Goal: Find specific page/section: Find specific page/section

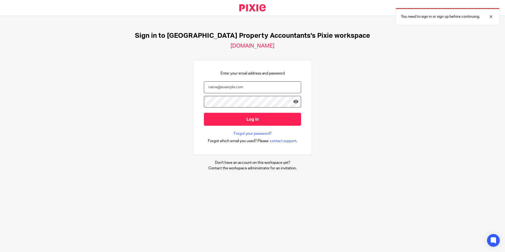
click at [270, 86] on input "email" at bounding box center [252, 87] width 97 height 12
click at [0, 252] on div at bounding box center [0, 252] width 0 height 0
type input "[PERSON_NAME][EMAIL_ADDRESS][DOMAIN_NAME]"
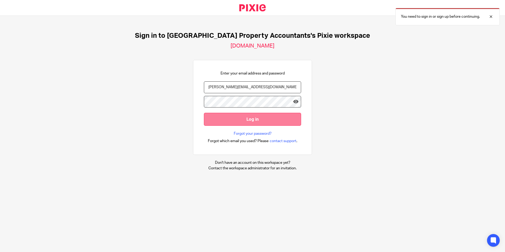
click at [266, 117] on input "Log in" at bounding box center [252, 119] width 97 height 13
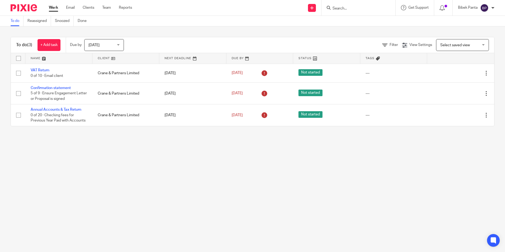
drag, startPoint x: 338, startPoint y: 6, endPoint x: 348, endPoint y: 9, distance: 11.0
click at [338, 6] on input "Search" at bounding box center [356, 8] width 48 height 5
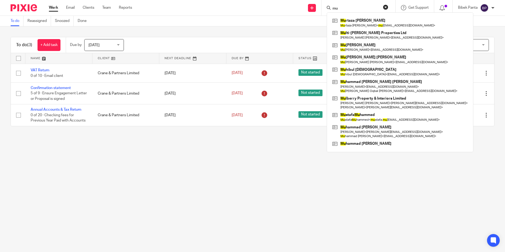
type input "m"
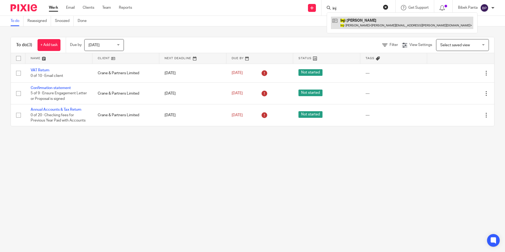
type input "inj"
click at [355, 24] on link at bounding box center [402, 23] width 142 height 12
